Goal: Find specific page/section: Find specific page/section

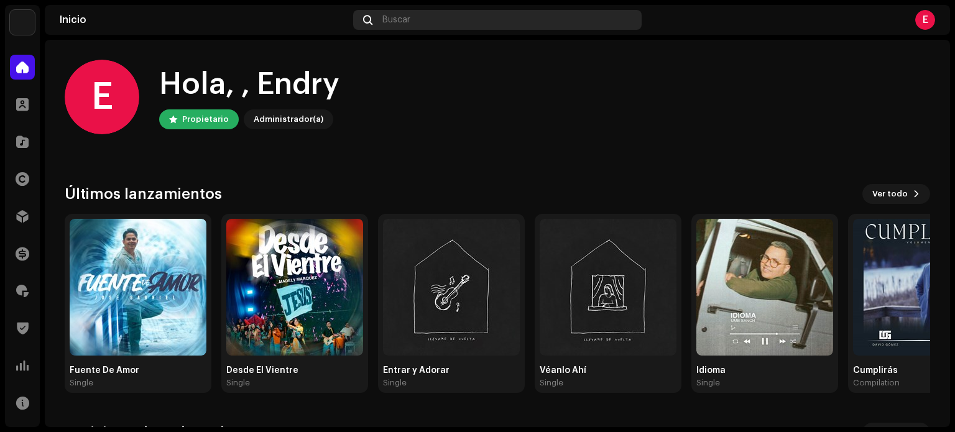
click at [485, 24] on div "Buscar" at bounding box center [497, 20] width 289 height 20
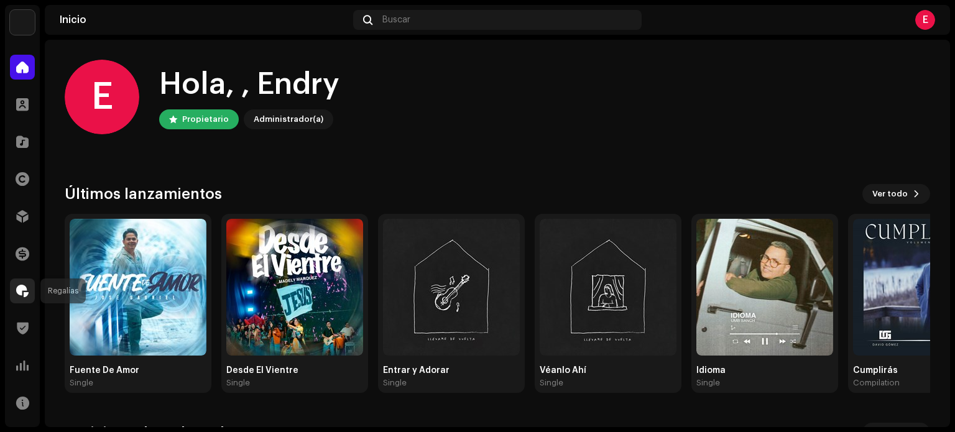
click at [21, 288] on span at bounding box center [22, 291] width 12 height 10
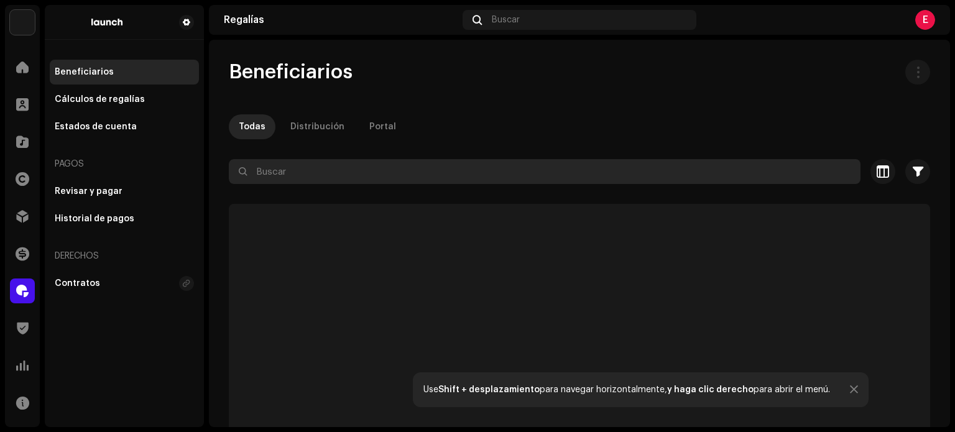
click at [459, 174] on input "text" at bounding box center [545, 171] width 632 height 25
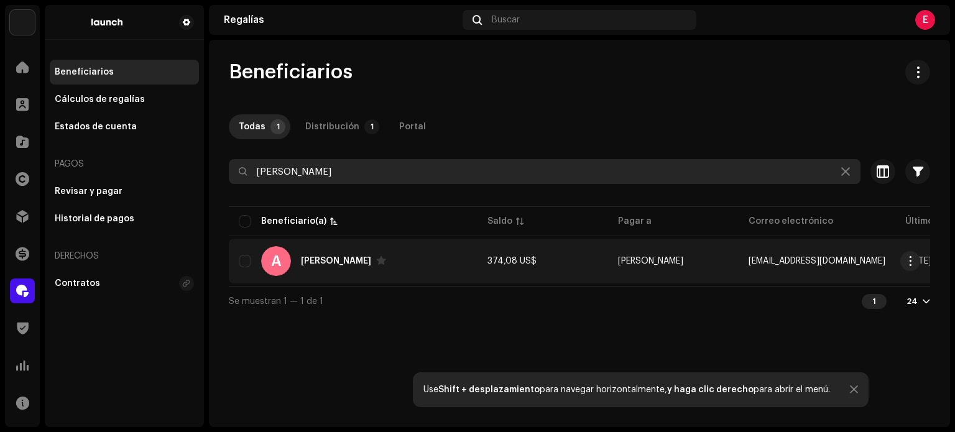
type input "[PERSON_NAME]"
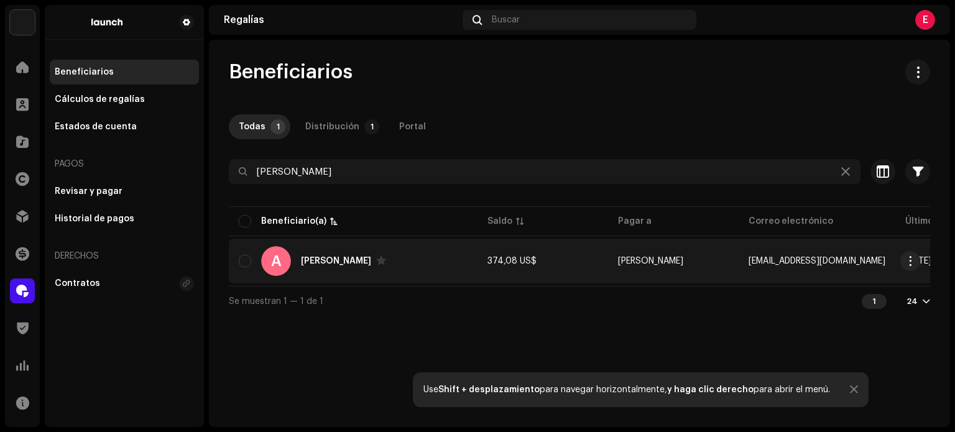
click at [338, 261] on div "[PERSON_NAME]" at bounding box center [336, 261] width 70 height 9
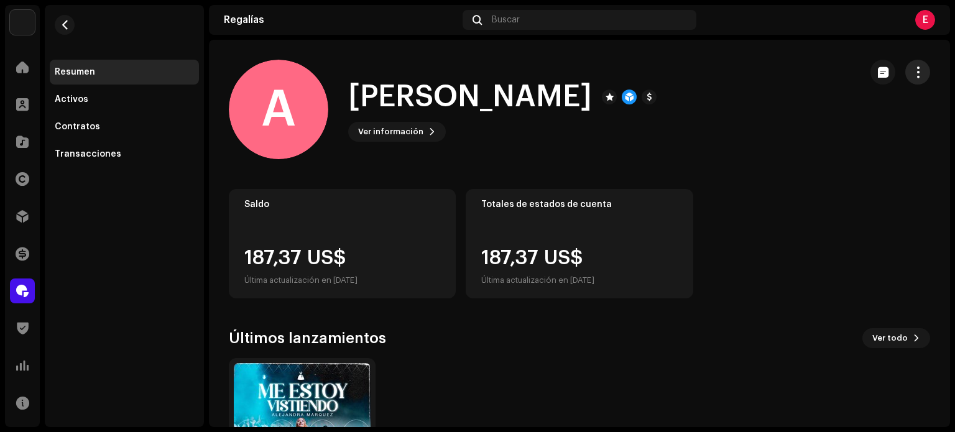
click at [908, 79] on button "button" at bounding box center [918, 72] width 25 height 25
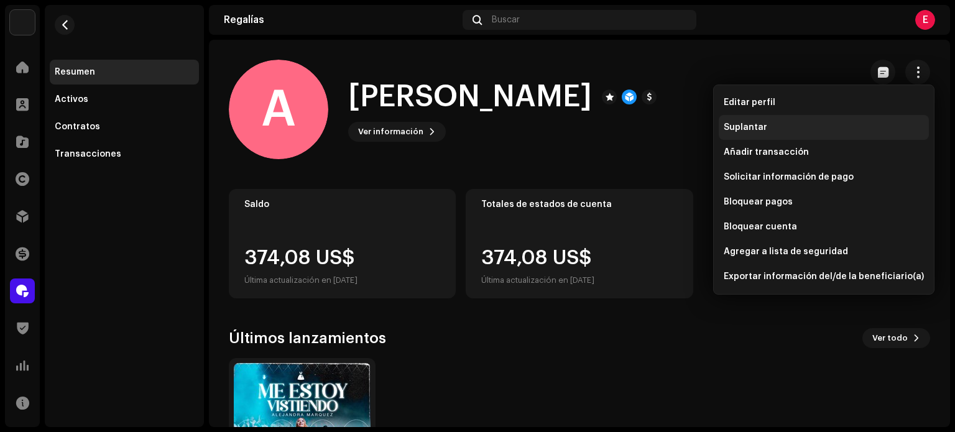
click at [777, 127] on div "Suplantar" at bounding box center [824, 128] width 200 height 10
